Goal: Task Accomplishment & Management: Complete application form

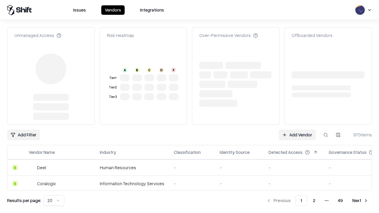
click at [297, 130] on link "Add Vendor" at bounding box center [297, 135] width 37 height 11
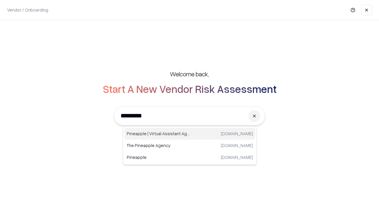
click at [190, 134] on div "Pineapple | Virtual Assistant Agency [DOMAIN_NAME]" at bounding box center [189, 134] width 131 height 12
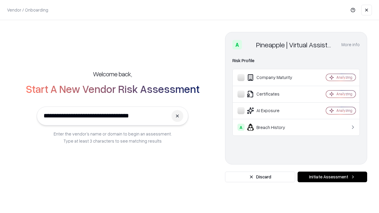
type input "**********"
click at [332, 177] on button "Initiate Assessment" at bounding box center [333, 177] width 70 height 11
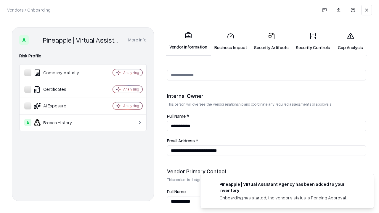
scroll to position [307, 0]
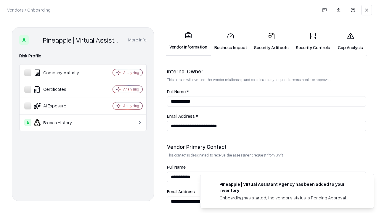
click at [231, 41] on link "Business Impact" at bounding box center [231, 42] width 40 height 28
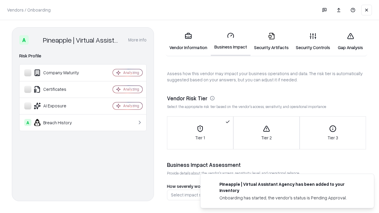
click at [271, 41] on link "Security Artifacts" at bounding box center [272, 42] width 42 height 28
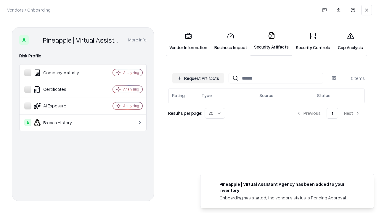
click at [198, 78] on button "Request Artifacts" at bounding box center [198, 78] width 52 height 11
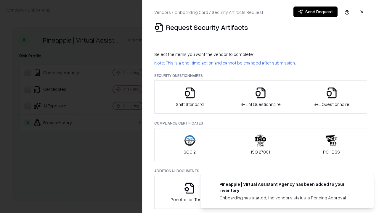
click at [190, 97] on icon "button" at bounding box center [190, 93] width 12 height 12
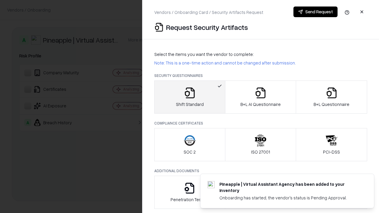
click at [315, 12] on button "Send Request" at bounding box center [316, 12] width 44 height 11
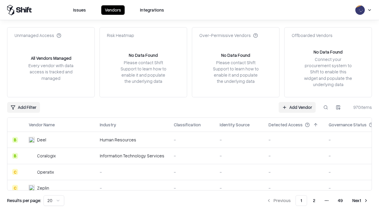
click at [326, 107] on button at bounding box center [326, 107] width 11 height 11
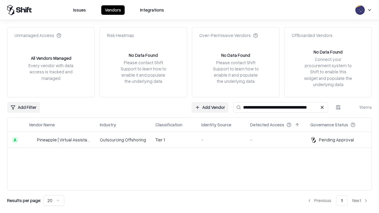
type input "**********"
click at [193, 140] on td "Tier 1" at bounding box center [174, 140] width 46 height 16
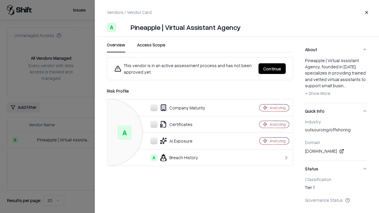
click at [272, 69] on button "Continue" at bounding box center [272, 68] width 27 height 11
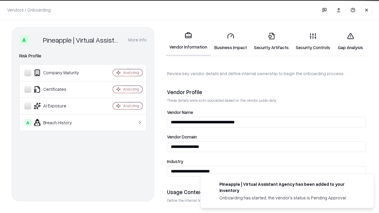
click at [271, 41] on link "Security Artifacts" at bounding box center [272, 42] width 42 height 28
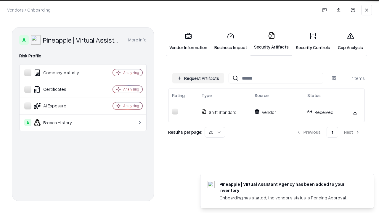
click at [313, 41] on link "Security Controls" at bounding box center [312, 42] width 41 height 28
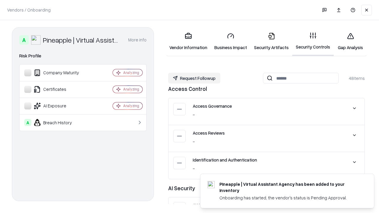
click at [194, 78] on button "Request Followup" at bounding box center [194, 78] width 52 height 11
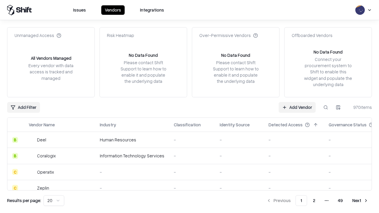
click at [297, 107] on link "Add Vendor" at bounding box center [297, 107] width 37 height 11
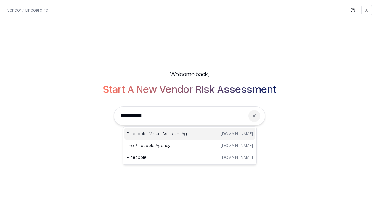
click at [190, 134] on div "Pineapple | Virtual Assistant Agency [DOMAIN_NAME]" at bounding box center [189, 134] width 131 height 12
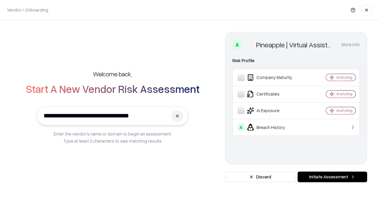
type input "**********"
click at [332, 177] on button "Initiate Assessment" at bounding box center [333, 177] width 70 height 11
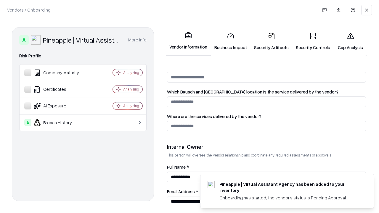
scroll to position [307, 0]
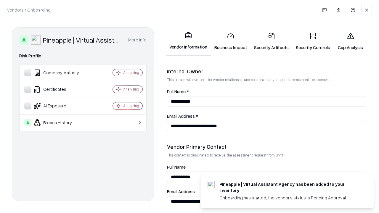
click at [350, 41] on link "Gap Analysis" at bounding box center [350, 42] width 33 height 28
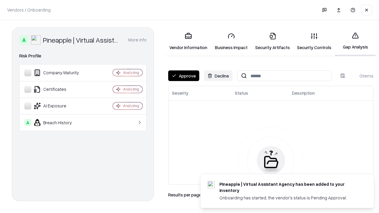
click at [184, 76] on button "Approve" at bounding box center [183, 76] width 31 height 11
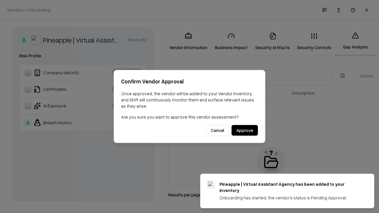
click at [245, 130] on button "Approve" at bounding box center [245, 130] width 26 height 11
